Goal: Task Accomplishment & Management: Use online tool/utility

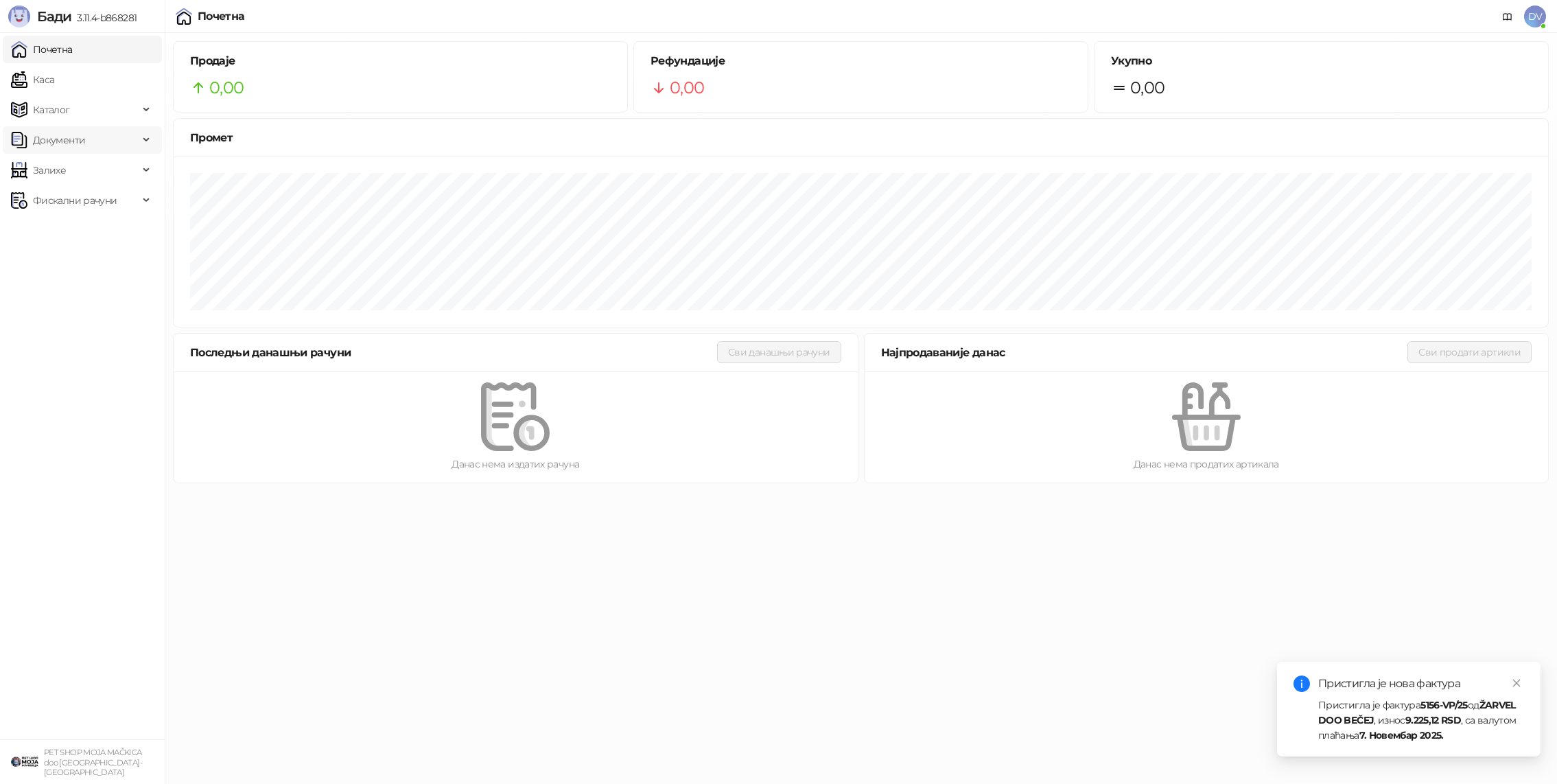
click at [140, 143] on div "Документи" at bounding box center [82, 140] width 159 height 27
click at [101, 174] on link "Улазни документи" at bounding box center [71, 170] width 109 height 27
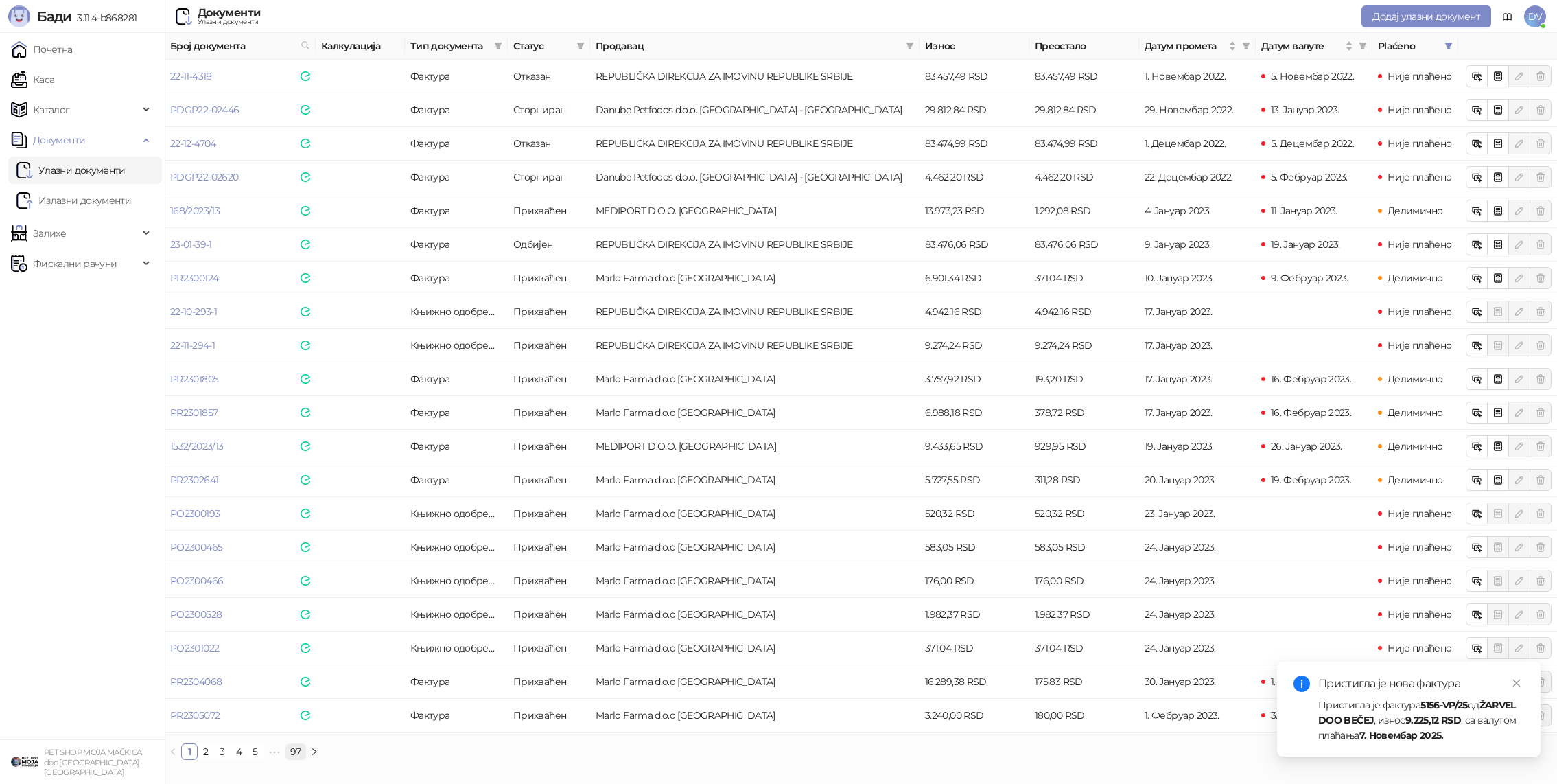
click at [293, 749] on link "97" at bounding box center [296, 751] width 19 height 15
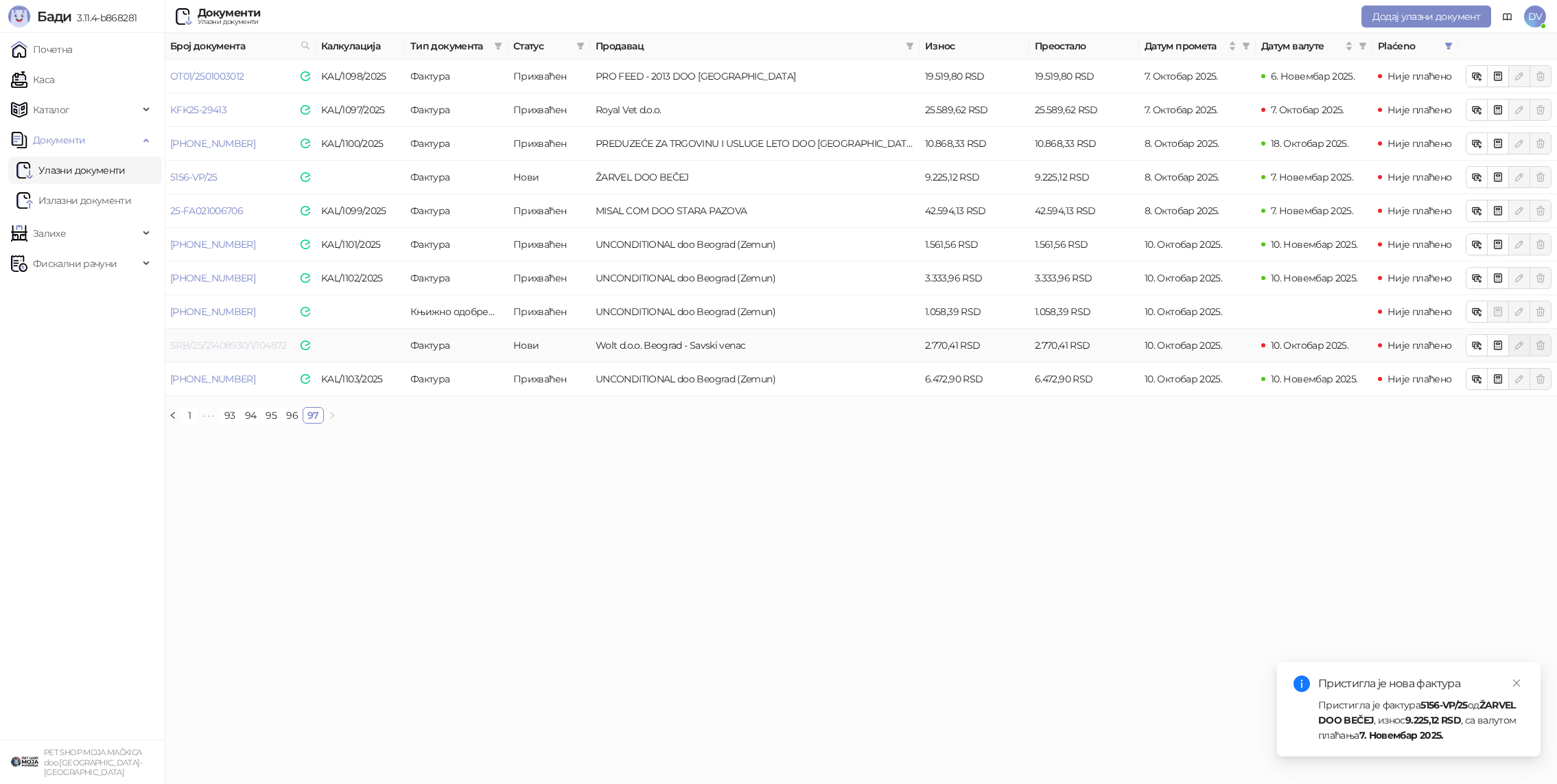
click at [245, 349] on link "SRB/25/21408930/1/104872" at bounding box center [228, 345] width 117 height 13
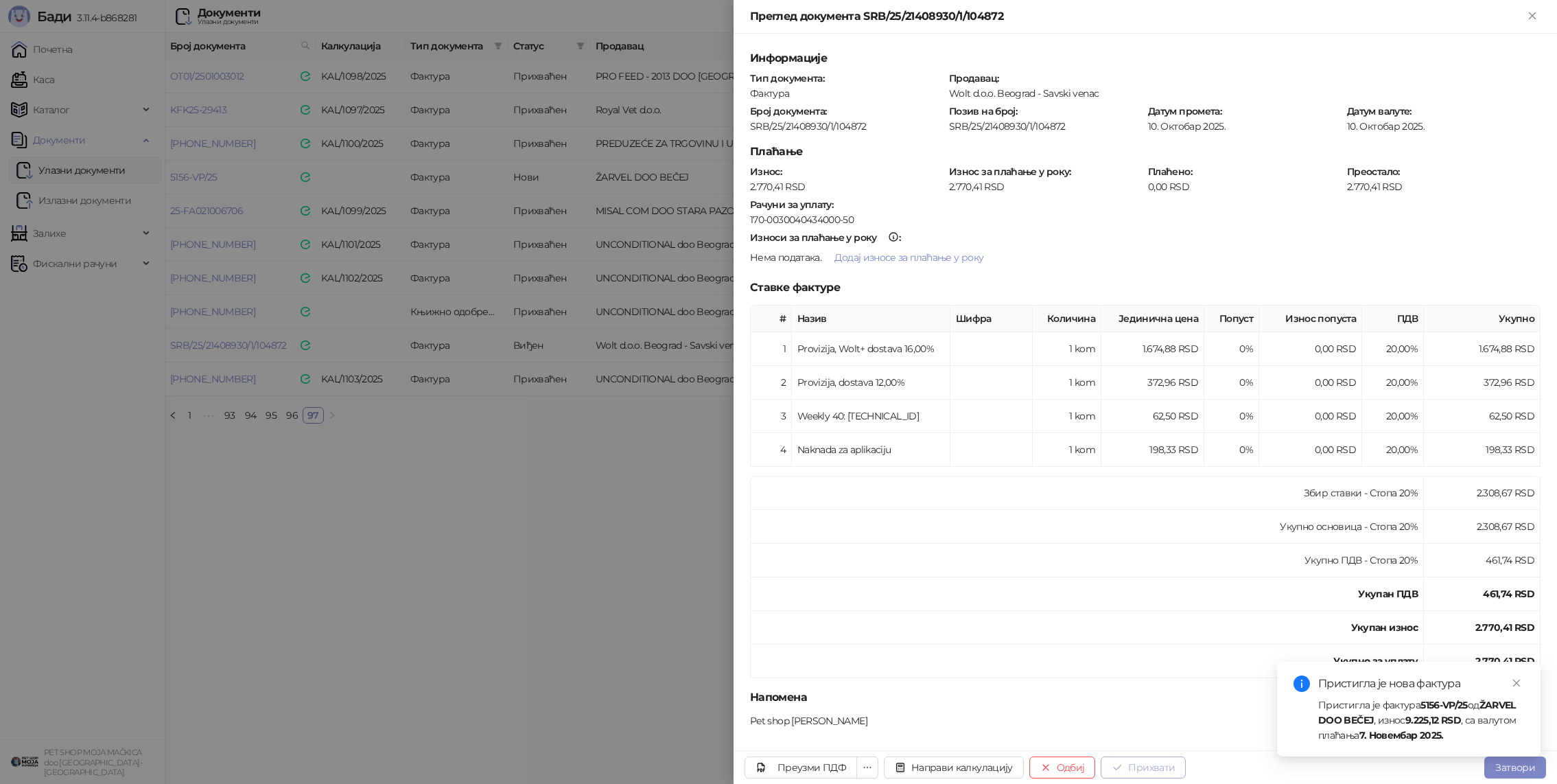
click at [1154, 764] on button "Прихвати" at bounding box center [1143, 768] width 85 height 22
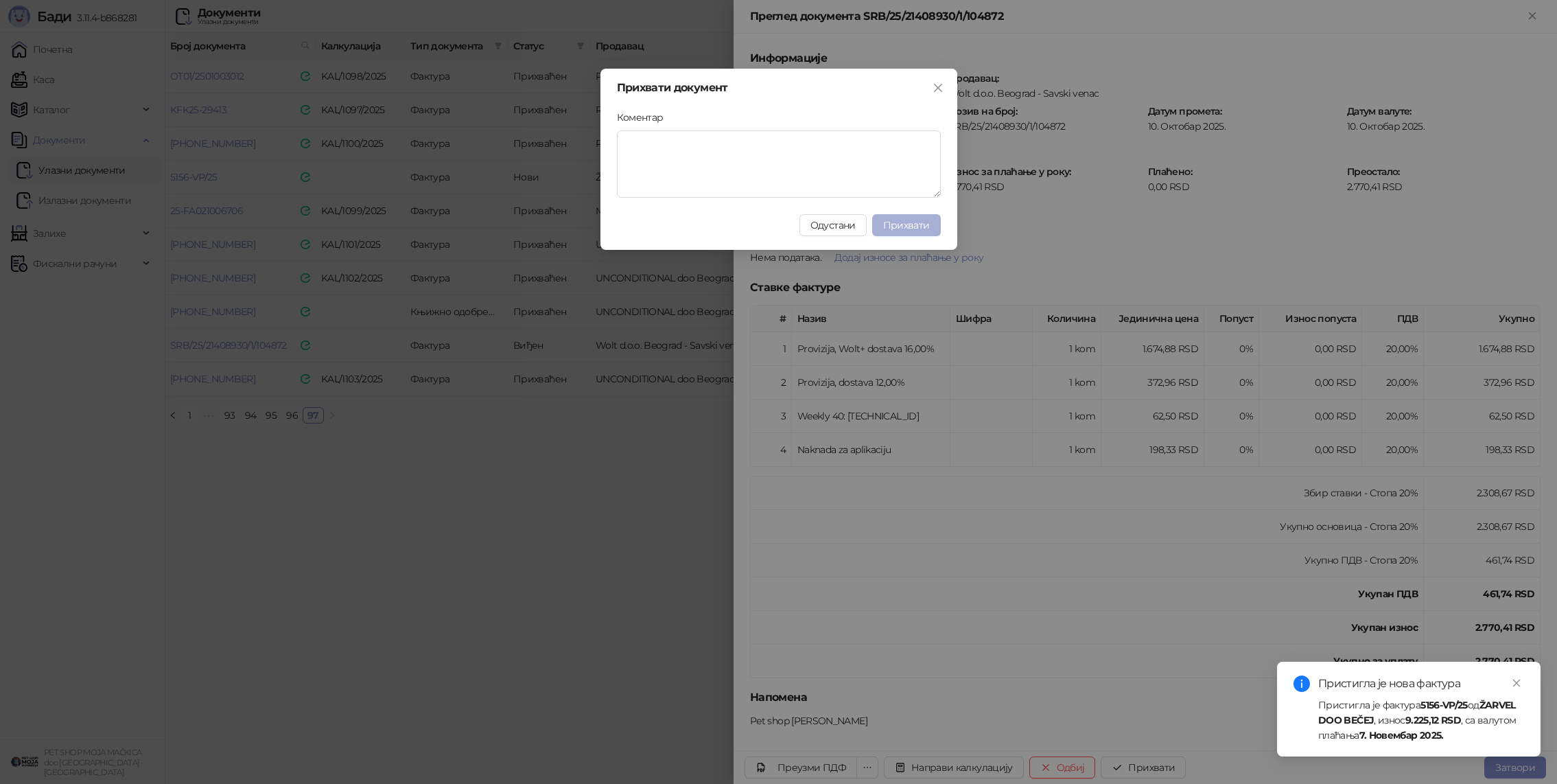
click at [921, 228] on span "Прихвати" at bounding box center [906, 225] width 47 height 13
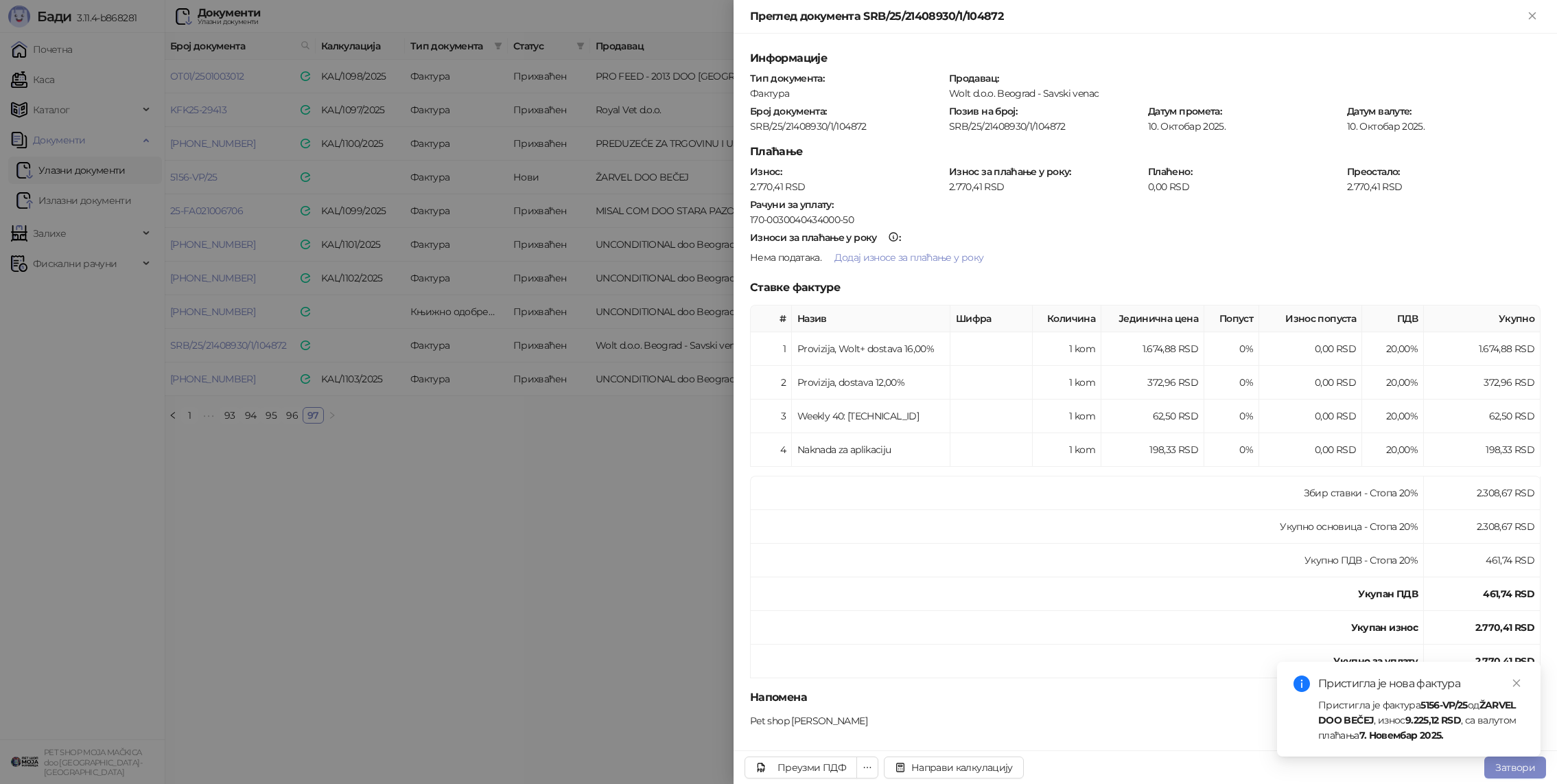
click at [212, 245] on div at bounding box center [778, 392] width 1557 height 784
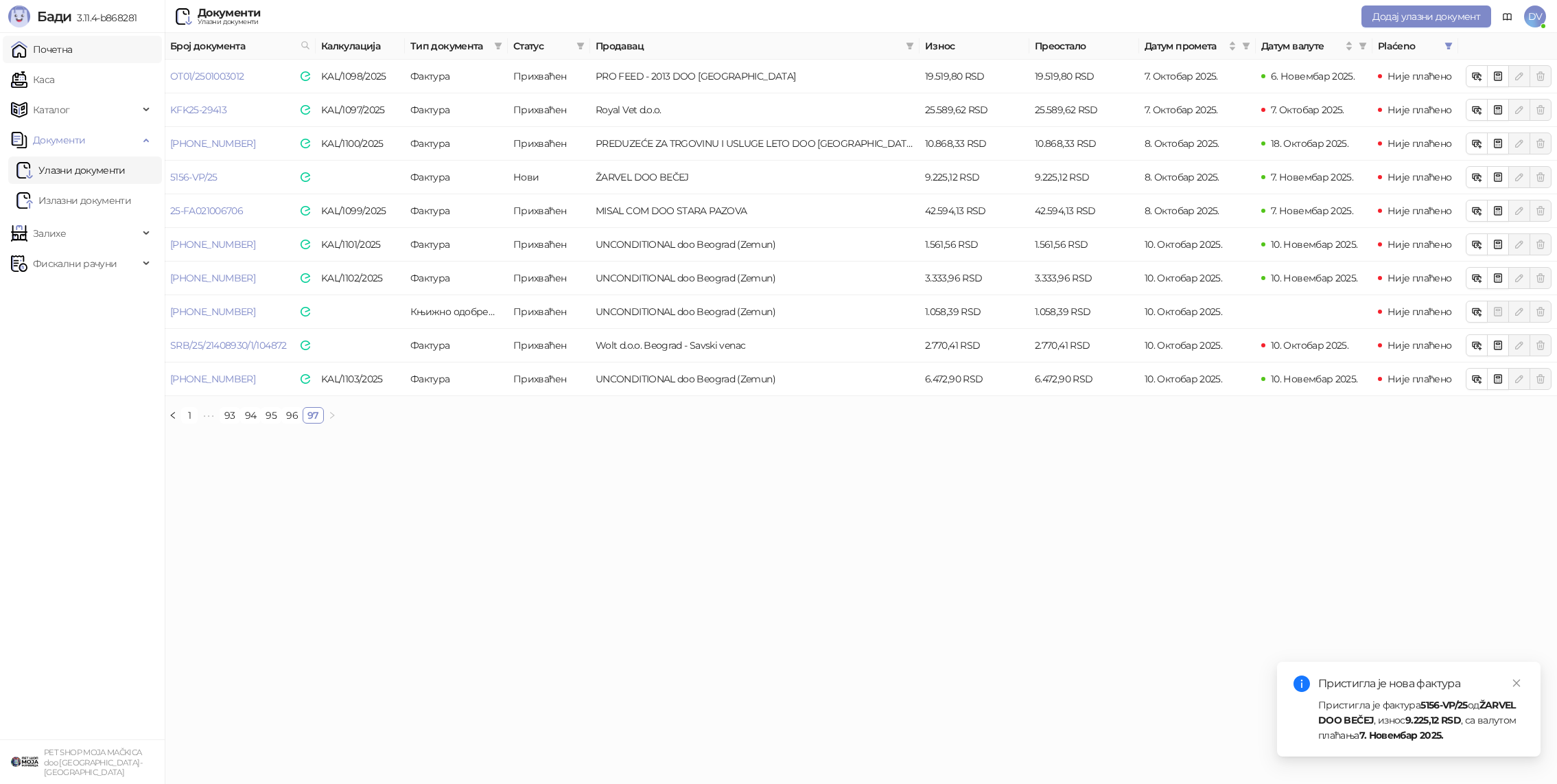
click at [50, 52] on link "Почетна" at bounding box center [42, 49] width 62 height 27
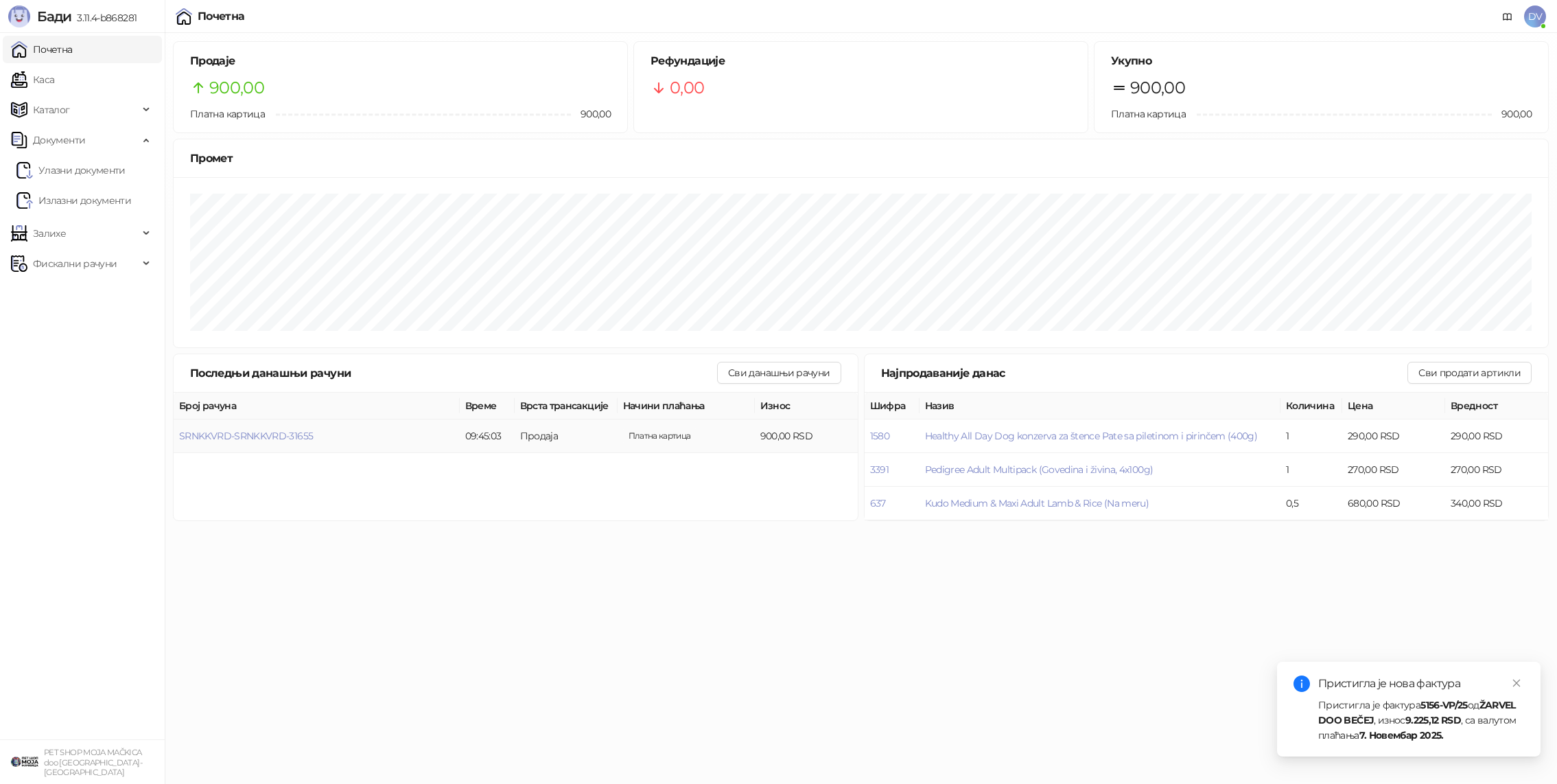
click at [262, 426] on td "SRNKKVRD-SRNKKVRD-31655" at bounding box center [316, 436] width 286 height 34
click at [259, 436] on span "SRNKKVRD-SRNKKVRD-31655" at bounding box center [245, 435] width 134 height 13
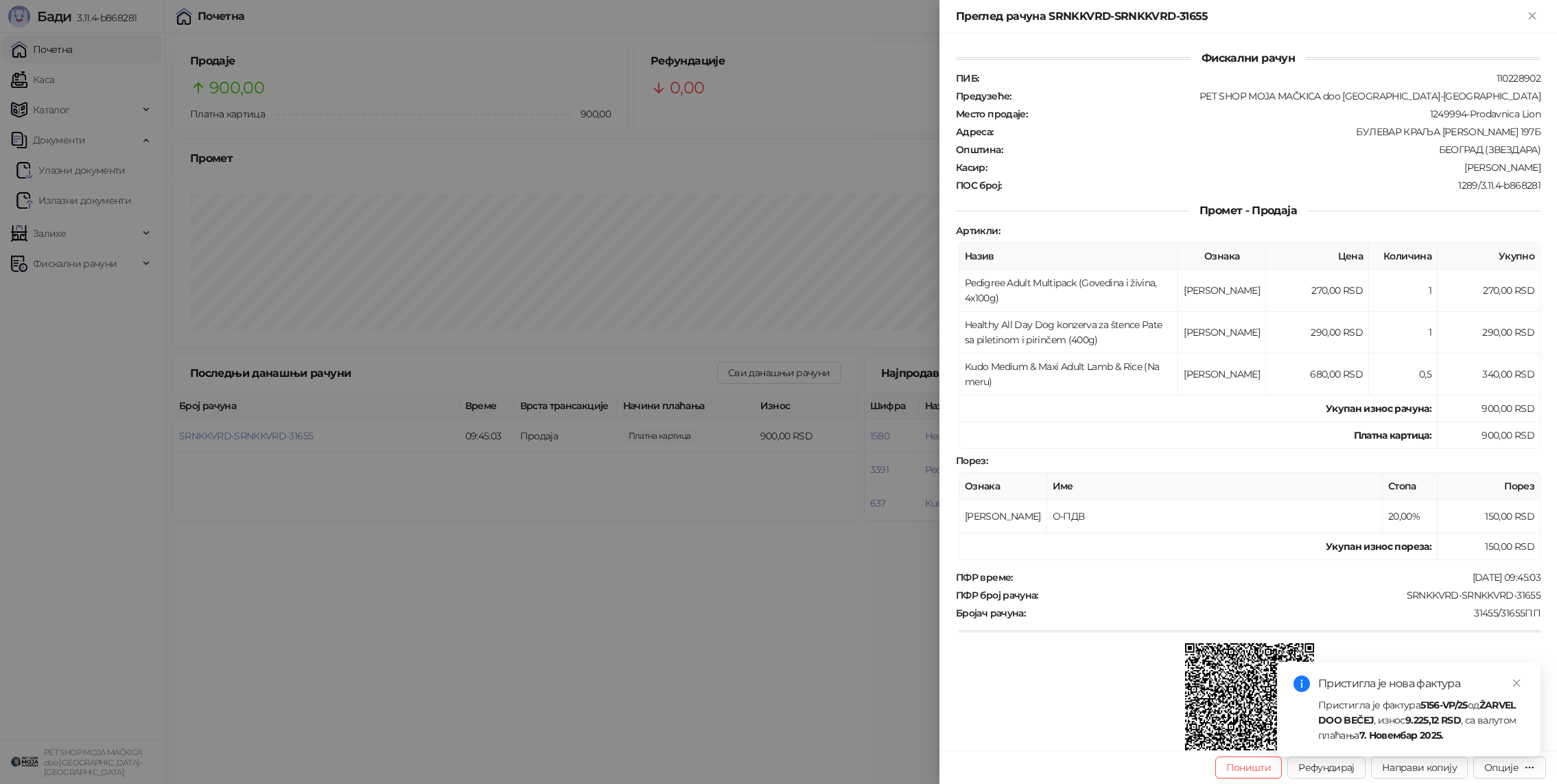
click at [282, 485] on div at bounding box center [778, 392] width 1557 height 784
